Goal: Navigation & Orientation: Find specific page/section

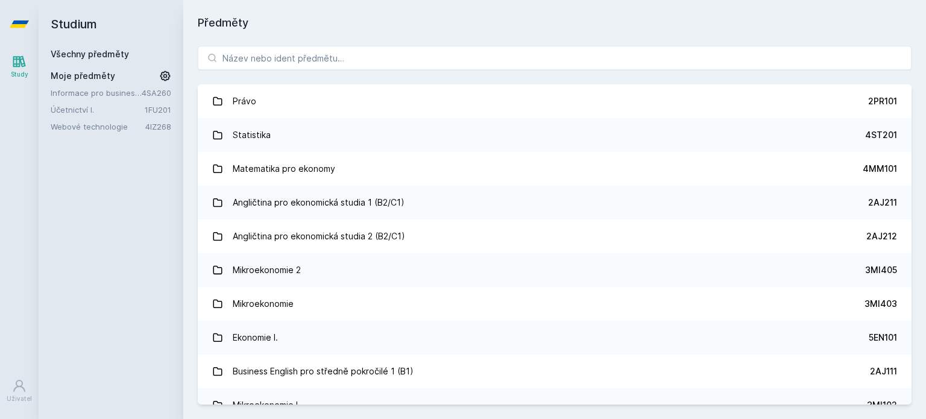
click at [117, 123] on link "Webové technologie" at bounding box center [98, 127] width 95 height 12
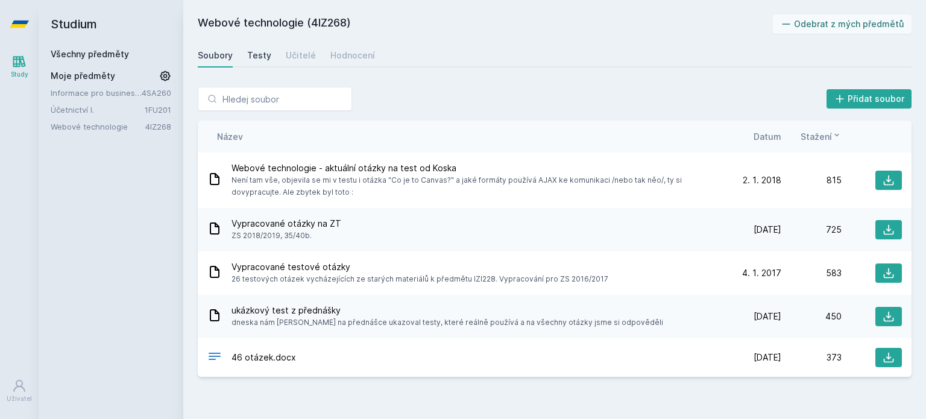
click at [257, 52] on div "Testy" at bounding box center [259, 55] width 24 height 12
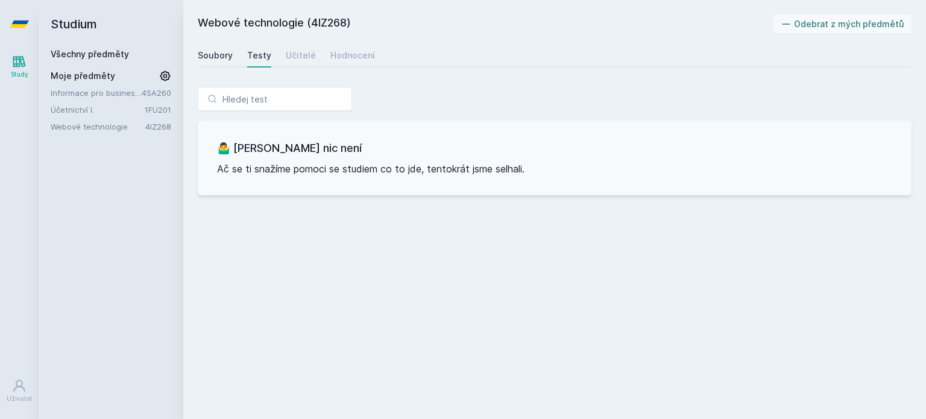
click at [228, 55] on div "Soubory" at bounding box center [215, 55] width 35 height 12
